Goal: Find specific fact: Find specific fact

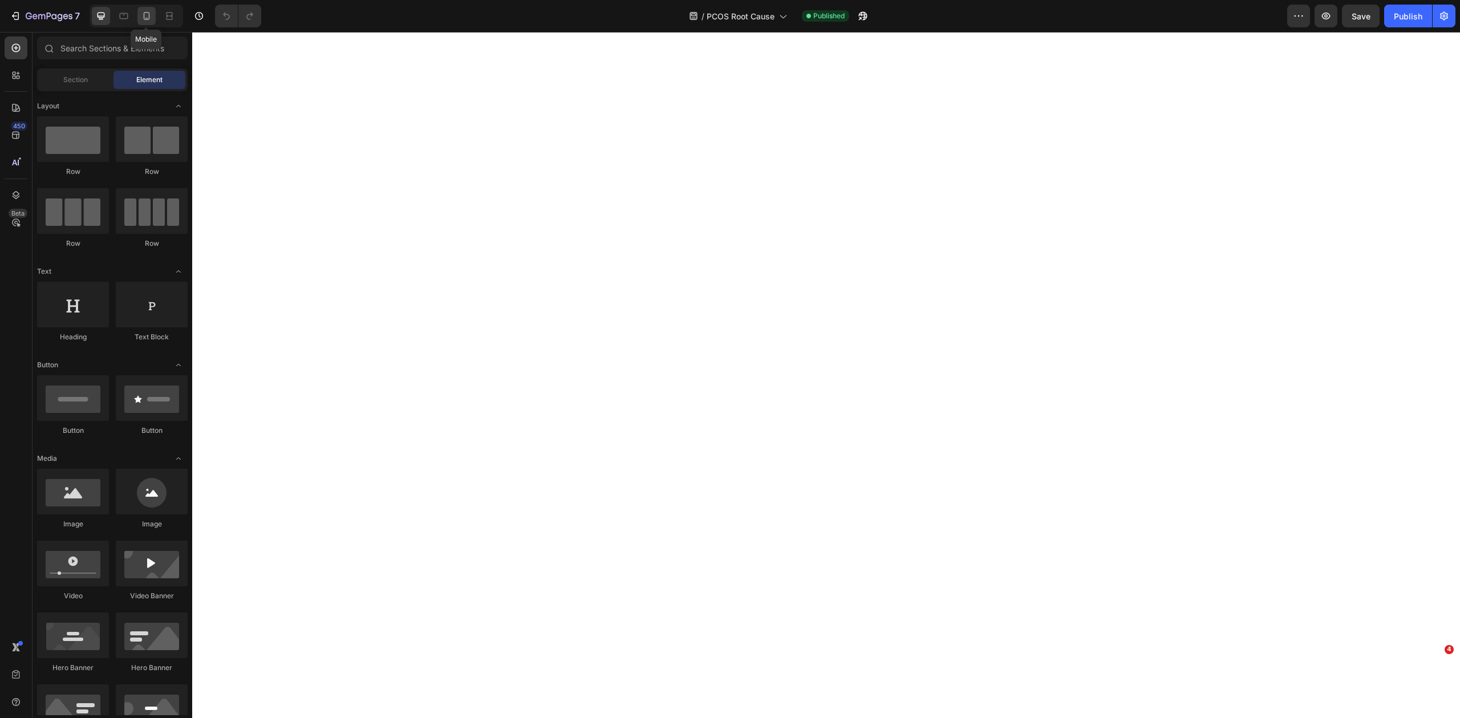
click at [143, 14] on icon at bounding box center [146, 15] width 11 height 11
click at [39, 14] on icon "button" at bounding box center [41, 16] width 7 height 5
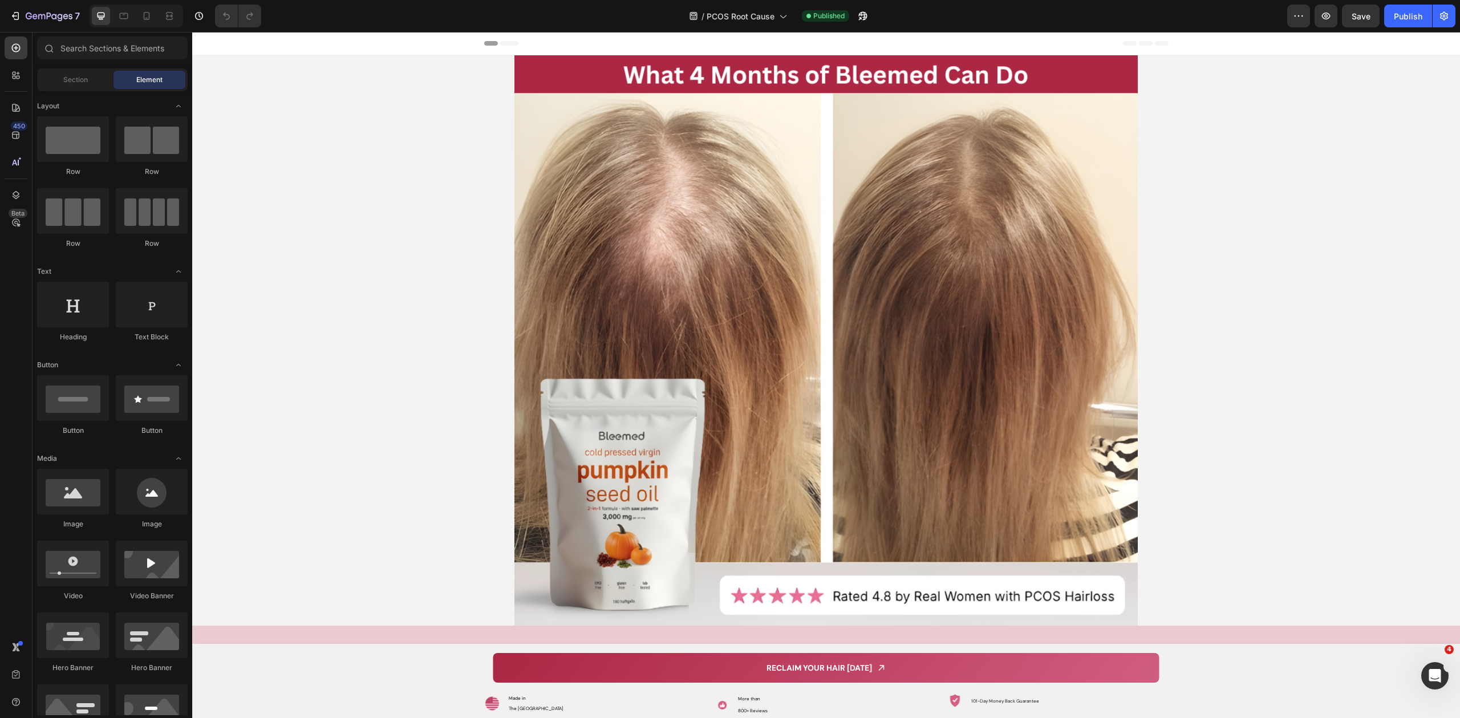
click at [152, 26] on div at bounding box center [137, 16] width 94 height 23
click at [148, 22] on div at bounding box center [146, 16] width 18 height 18
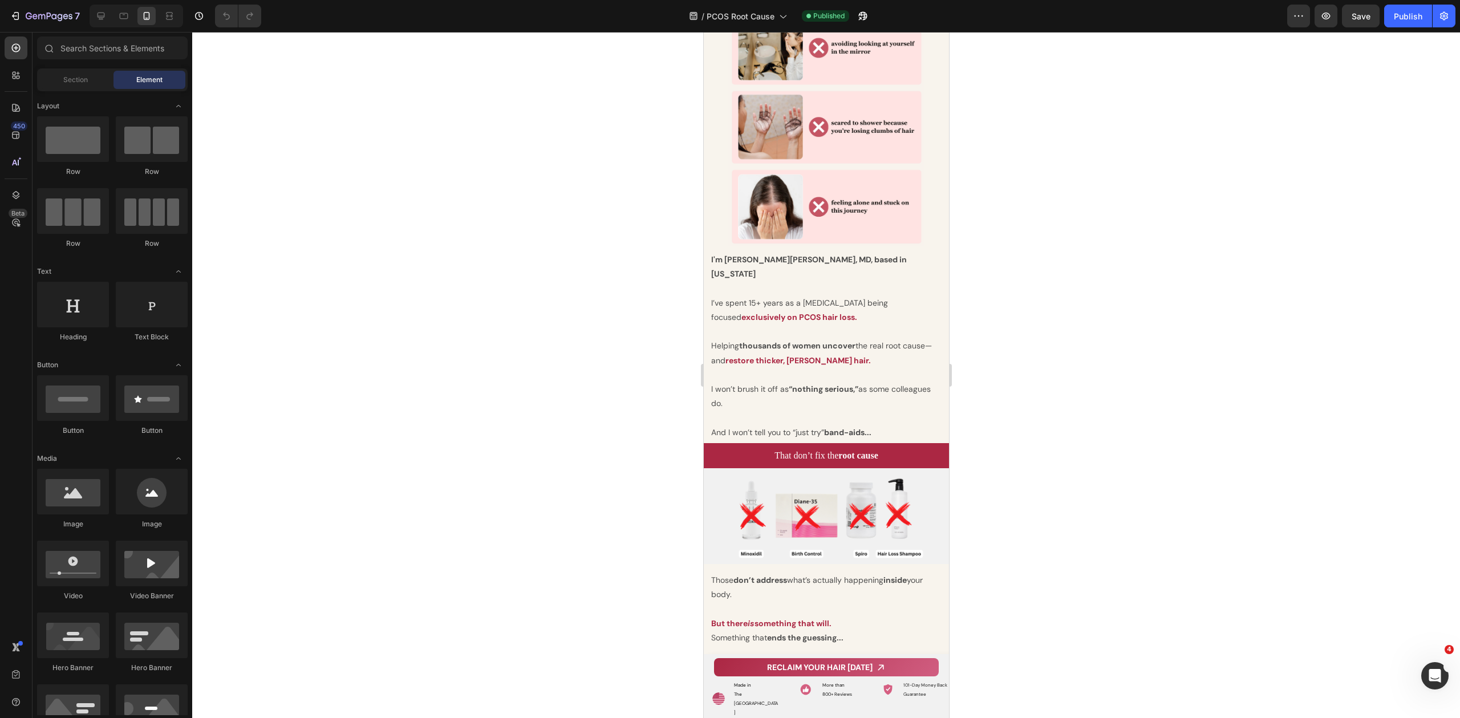
scroll to position [980, 0]
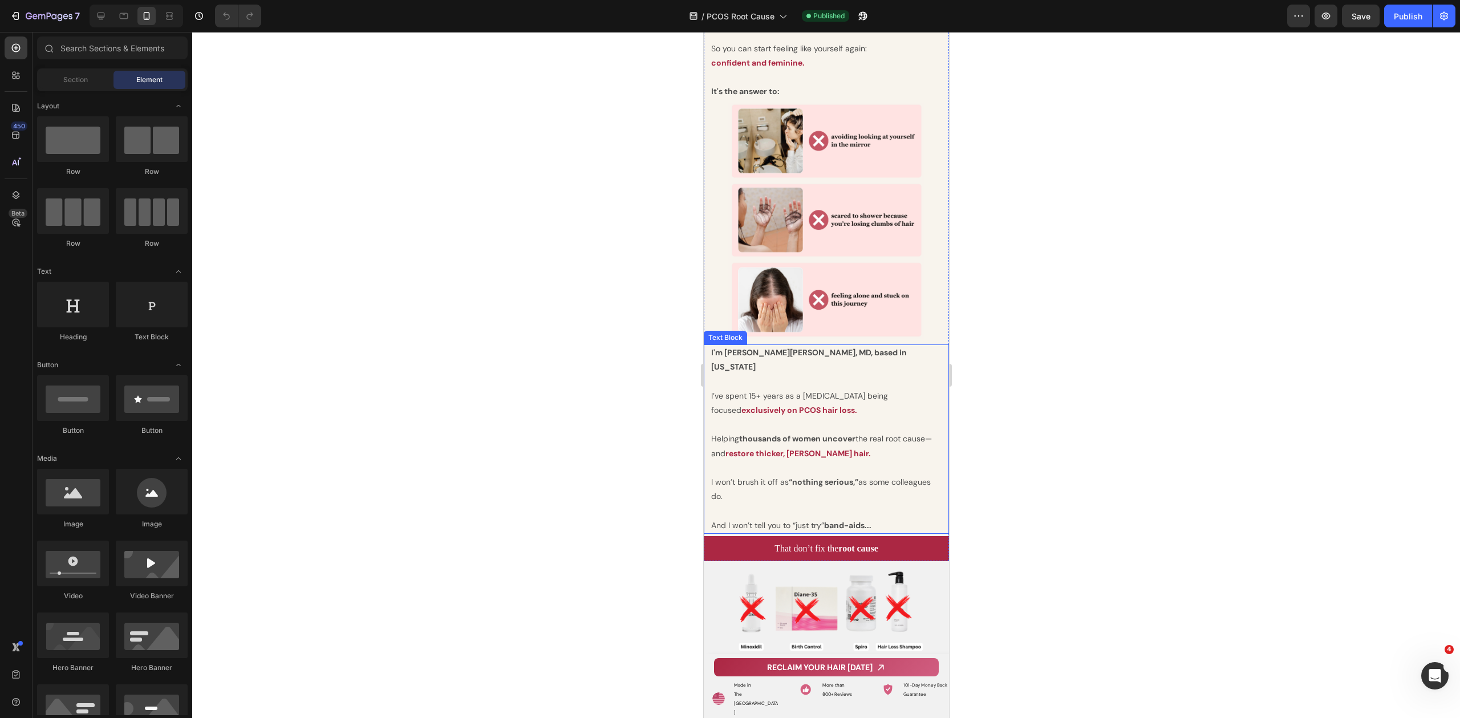
click at [754, 347] on strong "I'm Dr. Zora" at bounding box center [750, 352] width 79 height 10
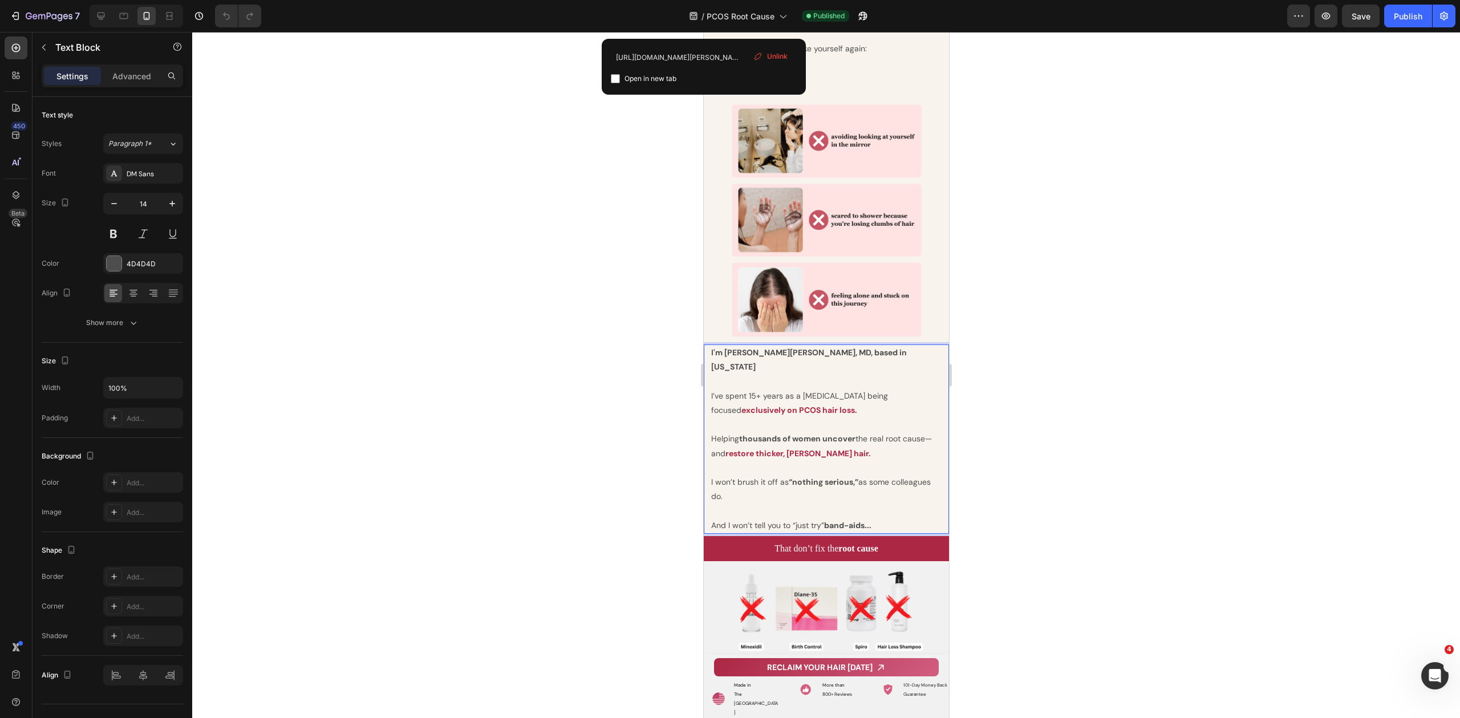
click at [789, 347] on strong "DeGrandpre" at bounding box center [822, 352] width 66 height 10
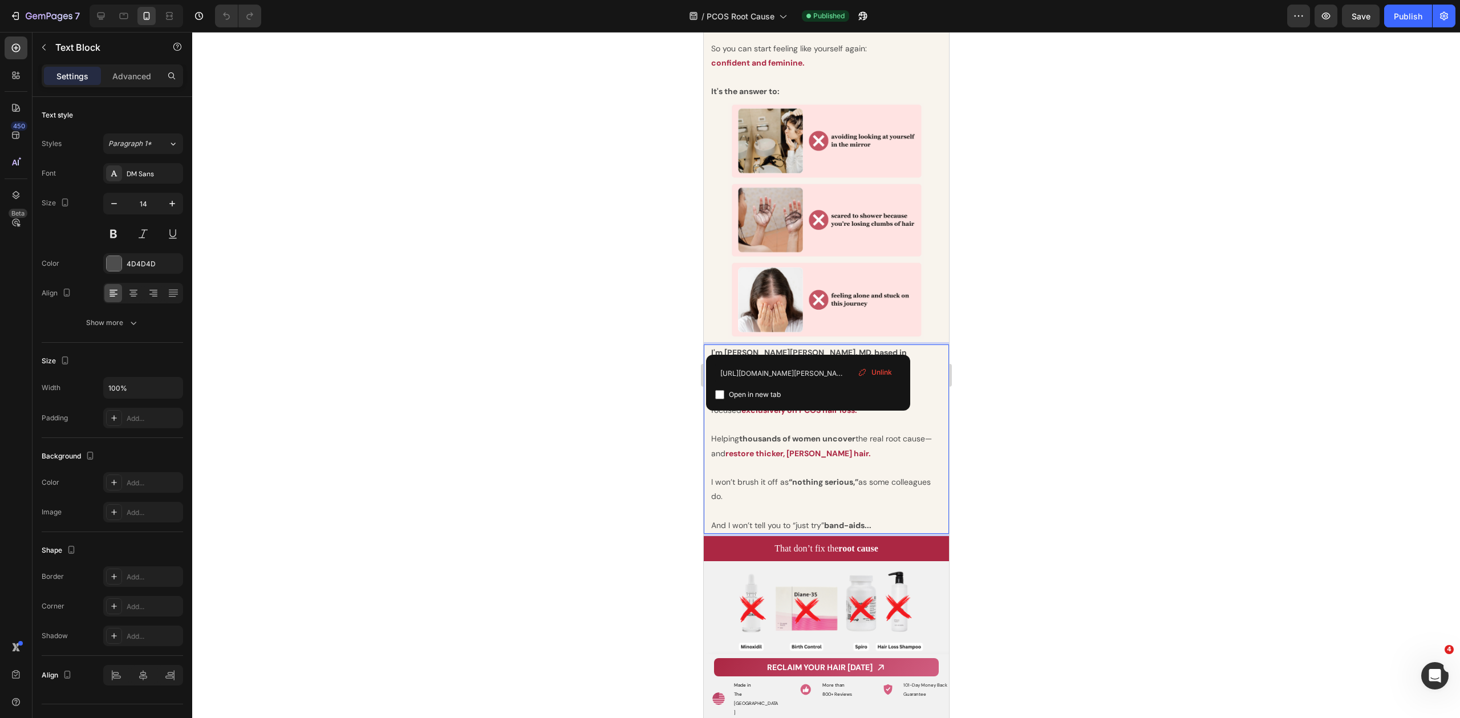
drag, startPoint x: 746, startPoint y: 344, endPoint x: 740, endPoint y: 344, distance: 6.3
click at [746, 347] on strong "I'm Dr. Zora" at bounding box center [750, 352] width 79 height 10
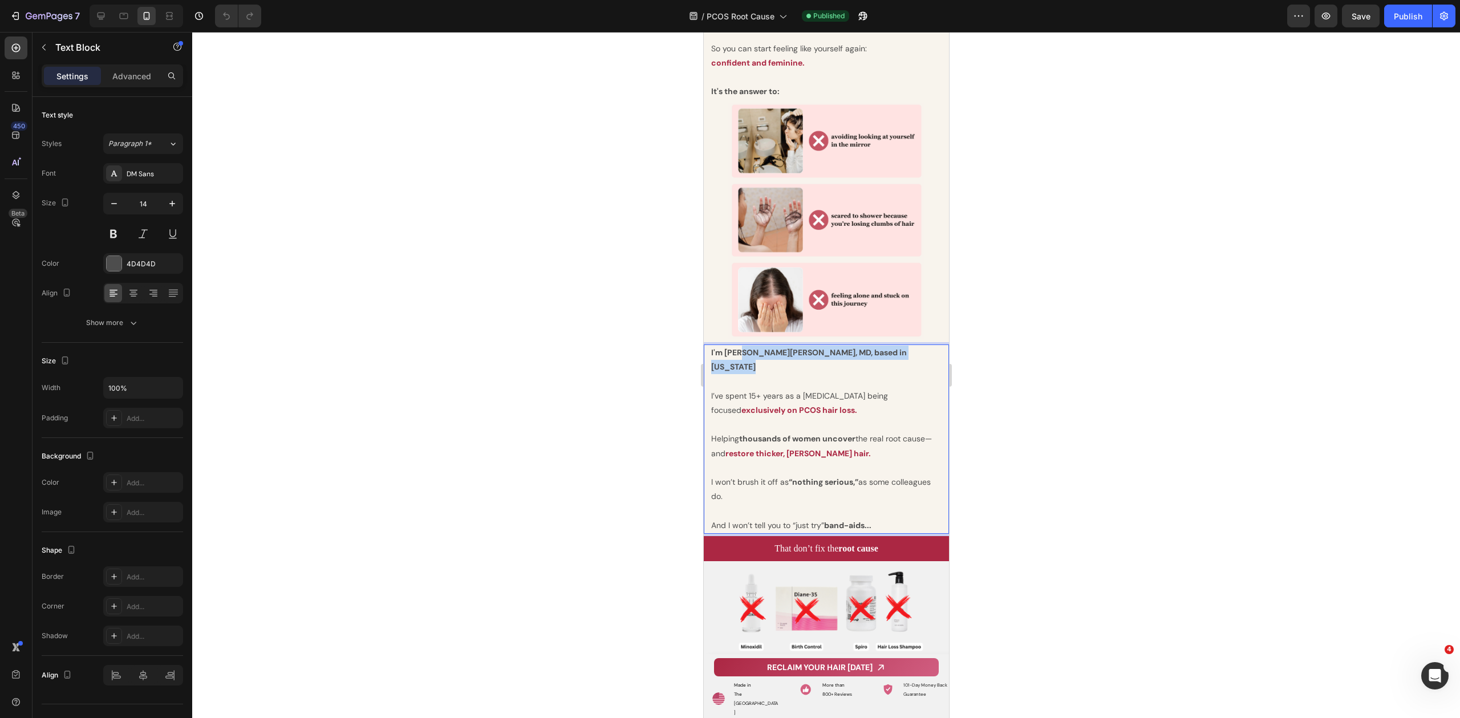
drag, startPoint x: 737, startPoint y: 343, endPoint x: 904, endPoint y: 342, distance: 167.1
click at [904, 346] on p "I'm Dr. Zora DeGrandpre , MD, based in Washington" at bounding box center [826, 367] width 230 height 43
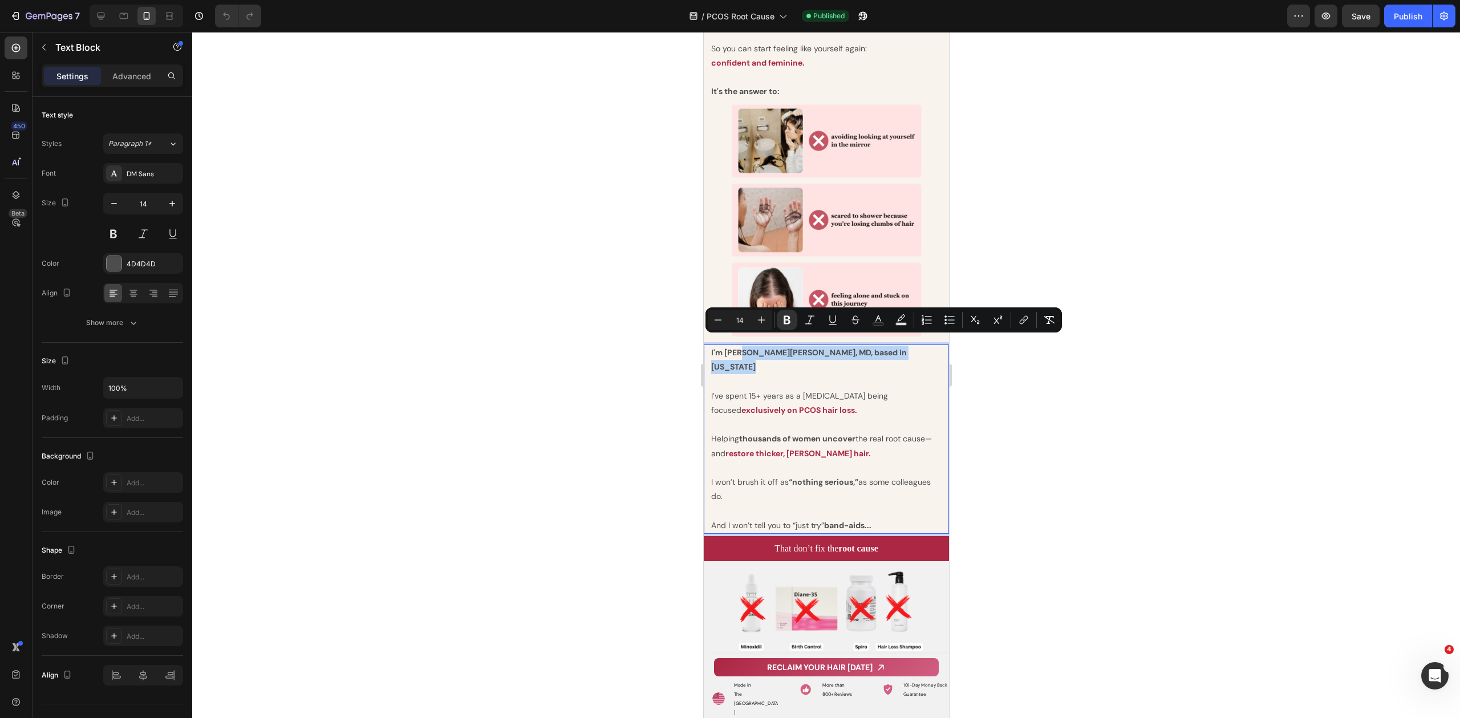
copy p "Zora DeGrandpre , MD, based in Washington"
